Goal: Communication & Community: Ask a question

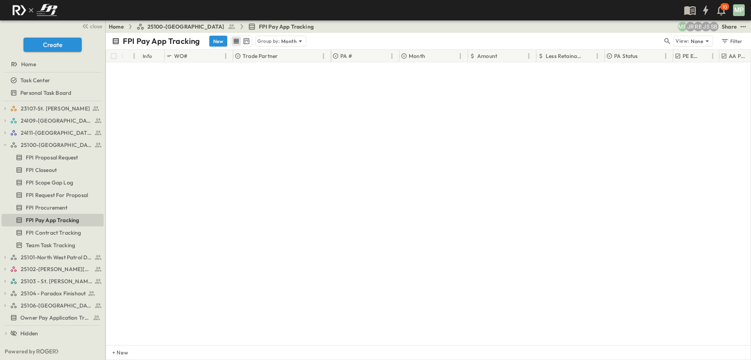
scroll to position [1147, 0]
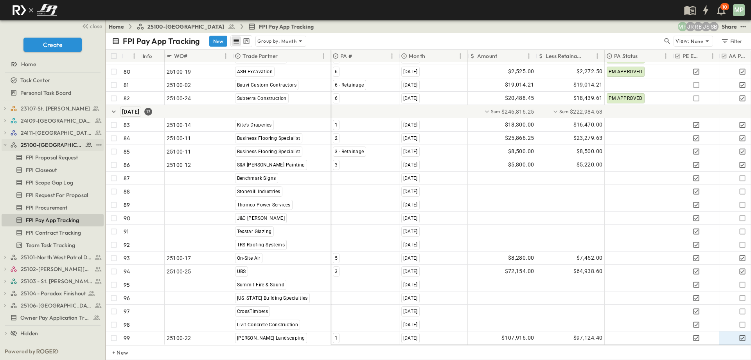
click at [7, 146] on icon "button" at bounding box center [4, 144] width 5 height 5
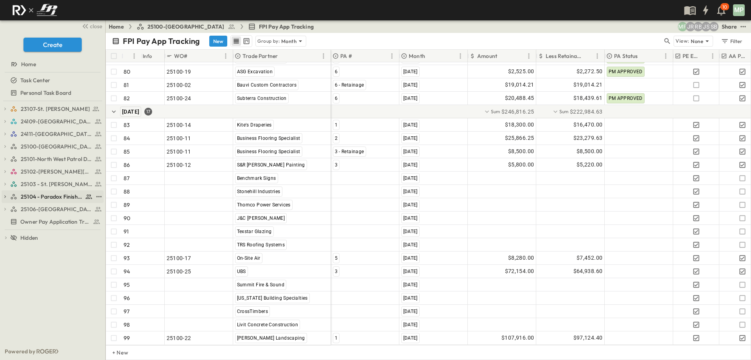
click at [6, 196] on icon "button" at bounding box center [4, 196] width 5 height 5
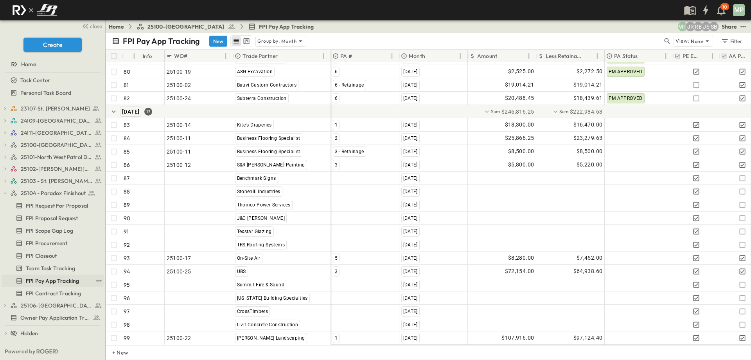
click at [46, 279] on span "FPI Pay App Tracking" at bounding box center [52, 281] width 53 height 8
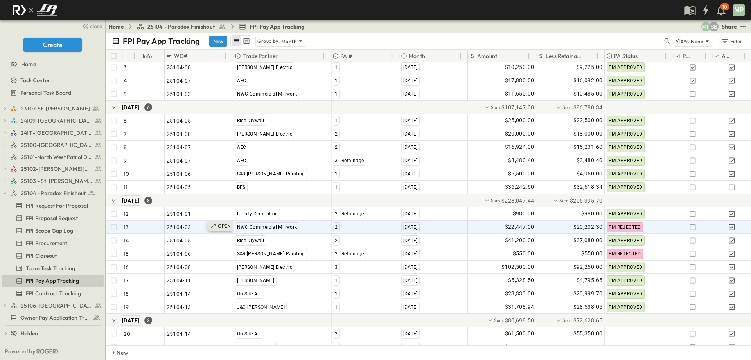
scroll to position [70, 0]
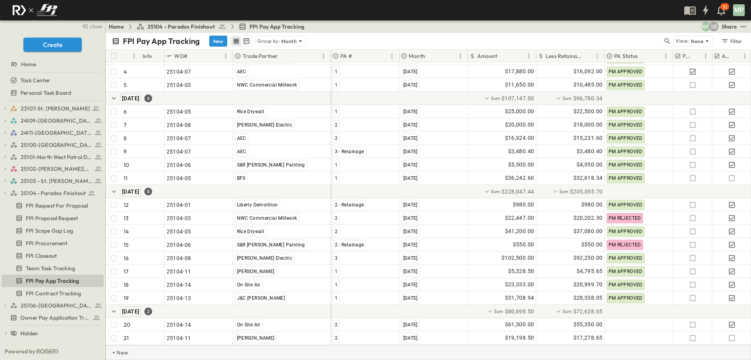
click at [117, 350] on p "+ New" at bounding box center [114, 352] width 5 height 8
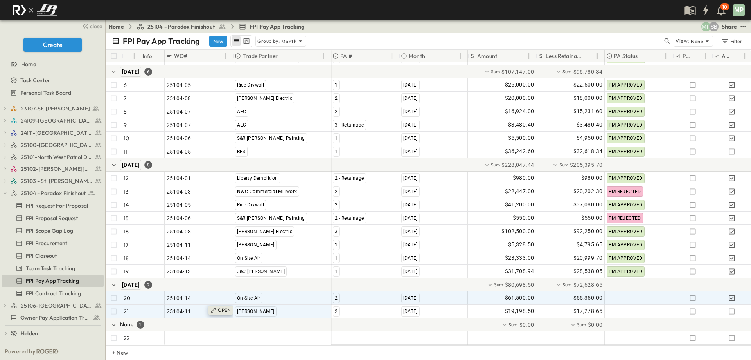
scroll to position [96, 0]
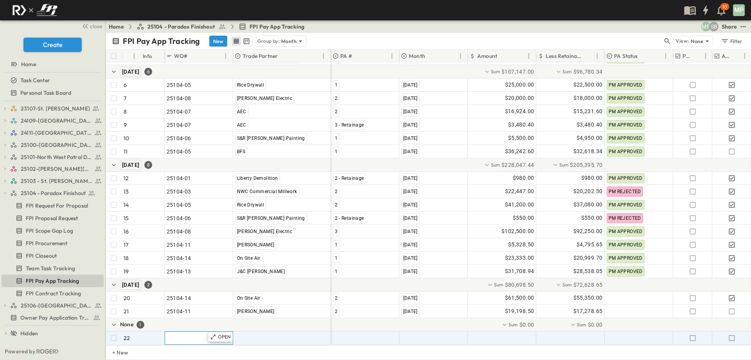
click at [190, 334] on span ""24101-01"" at bounding box center [181, 338] width 28 height 8
type input "********"
click at [246, 334] on span ""[PERSON_NAME] Excavating"" at bounding box center [273, 338] width 77 height 8
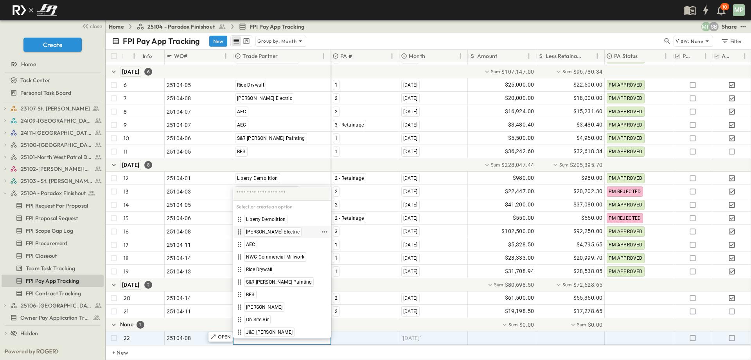
click at [274, 231] on span "[PERSON_NAME] Electric" at bounding box center [273, 232] width 54 height 6
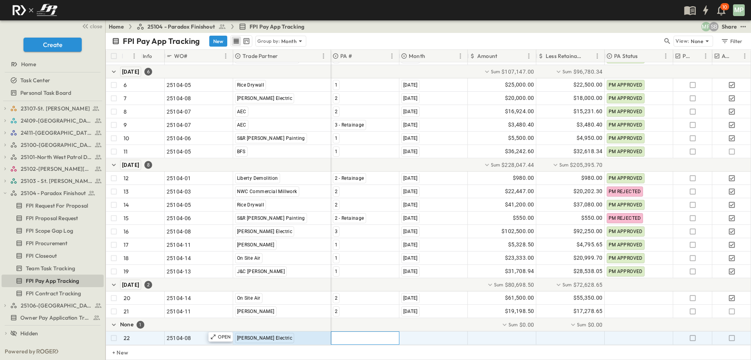
click at [349, 331] on div at bounding box center [365, 337] width 68 height 13
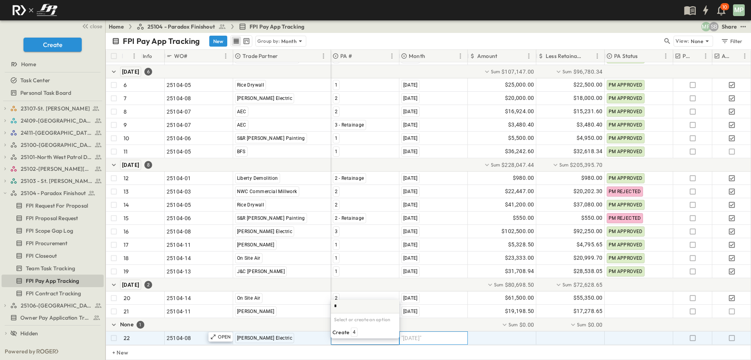
click at [418, 334] on span ""[DATE]"" at bounding box center [412, 338] width 20 height 8
click at [357, 332] on div at bounding box center [365, 337] width 68 height 13
click at [353, 332] on span "4" at bounding box center [354, 332] width 3 height 6
click at [409, 334] on span ""[DATE]"" at bounding box center [412, 338] width 20 height 8
click at [404, 318] on span "[DATE]" at bounding box center [410, 319] width 14 height 6
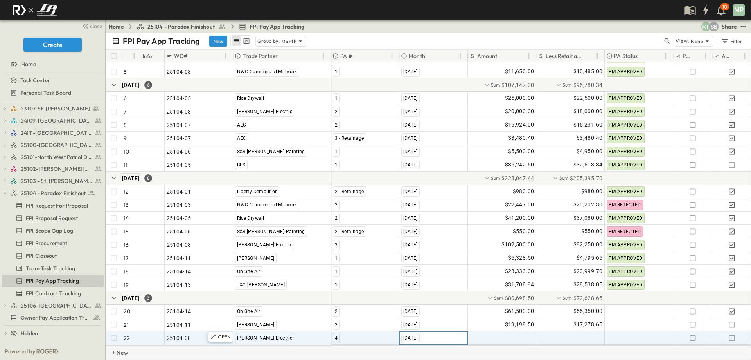
scroll to position [83, 0]
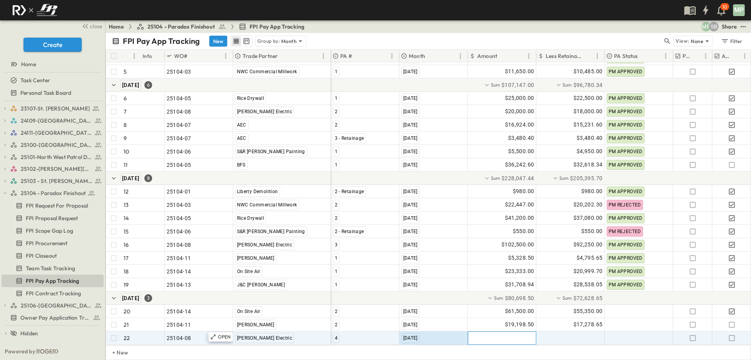
click at [523, 334] on div at bounding box center [502, 337] width 68 height 13
type input "*********"
type input "********"
click at [733, 335] on icon "button" at bounding box center [732, 338] width 6 height 6
click at [8, 193] on button "button" at bounding box center [5, 192] width 7 height 7
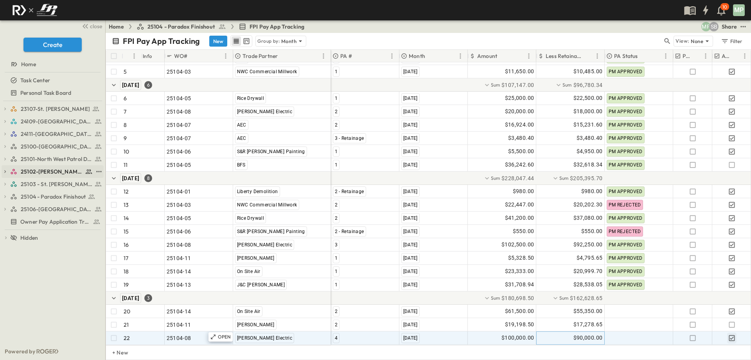
click at [5, 169] on icon "button" at bounding box center [4, 171] width 5 height 5
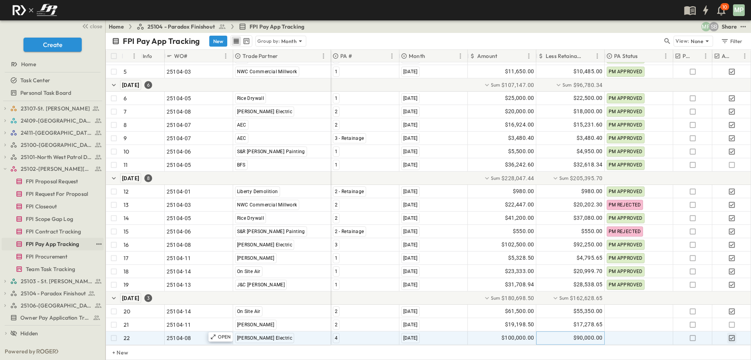
click at [59, 242] on span "FPI Pay App Tracking" at bounding box center [52, 244] width 53 height 8
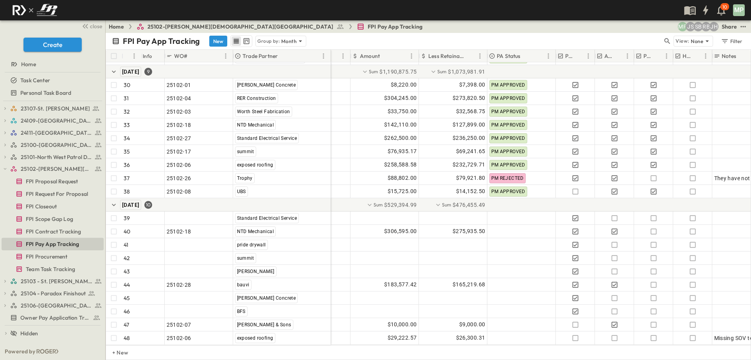
scroll to position [442, 119]
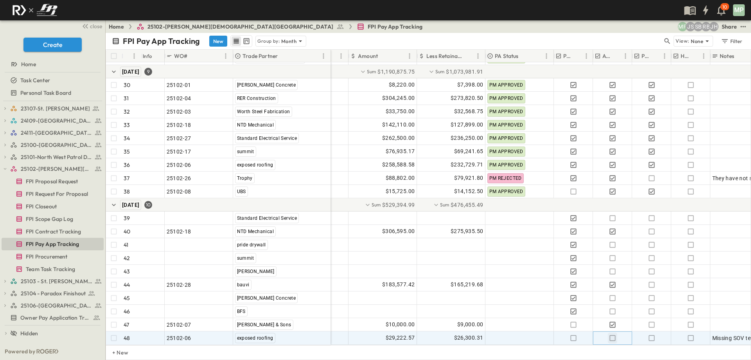
click at [612, 334] on icon "button" at bounding box center [613, 338] width 8 height 8
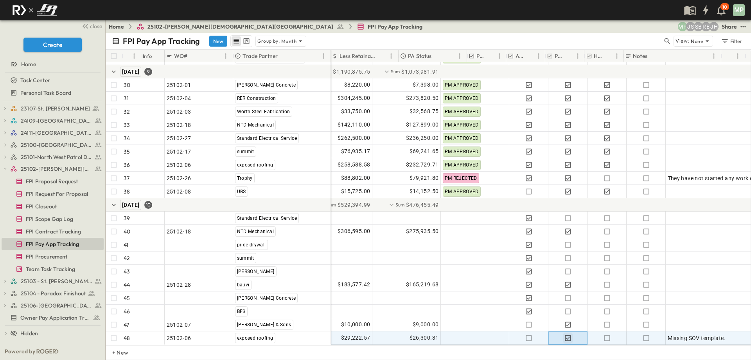
scroll to position [442, 206]
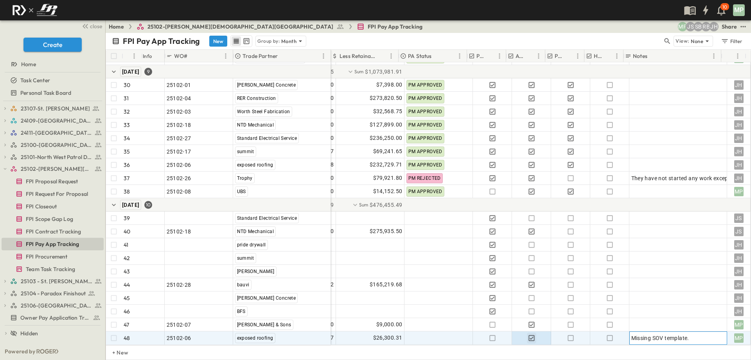
click at [700, 333] on div "Missing SOV template." at bounding box center [679, 337] width 94 height 11
click at [5, 169] on icon "button" at bounding box center [5, 169] width 3 height 2
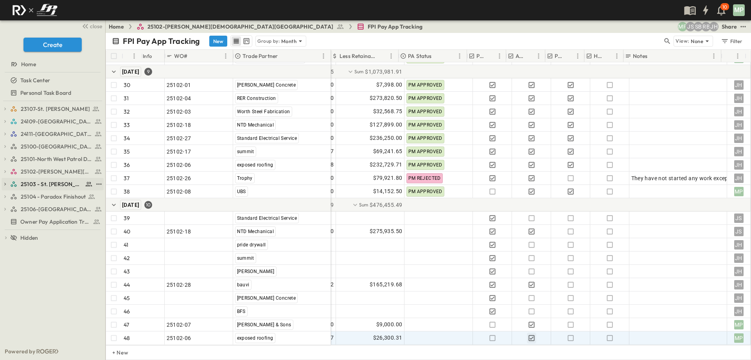
click at [5, 184] on icon "button" at bounding box center [5, 184] width 2 height 3
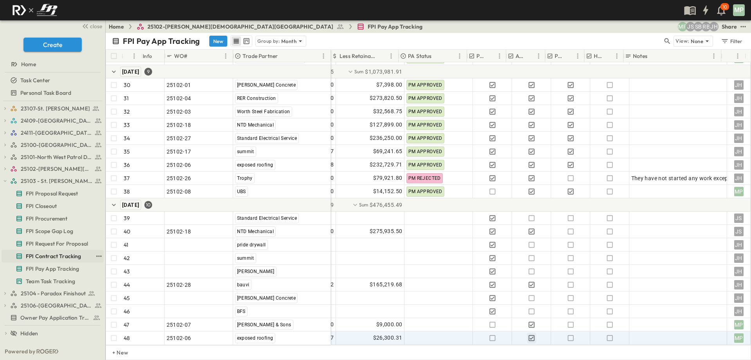
click at [55, 257] on span "FPI Contract Tracking" at bounding box center [54, 256] width 56 height 8
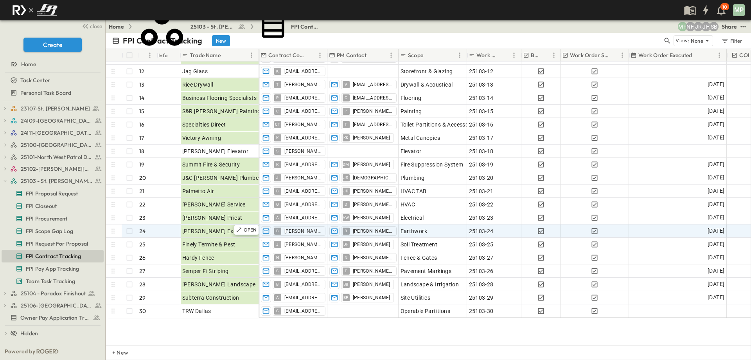
scroll to position [157, 0]
